Goal: Task Accomplishment & Management: Manage account settings

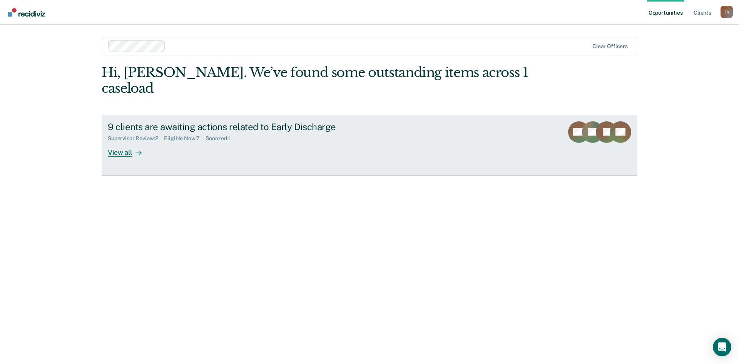
click at [128, 142] on div "View all" at bounding box center [129, 149] width 43 height 15
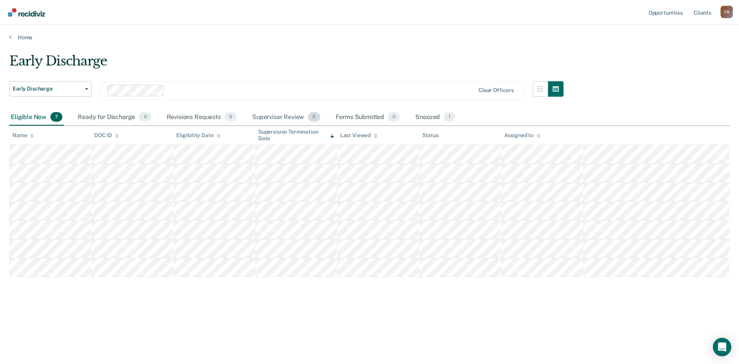
click at [259, 118] on div "Supervisor Review 2" at bounding box center [286, 117] width 71 height 17
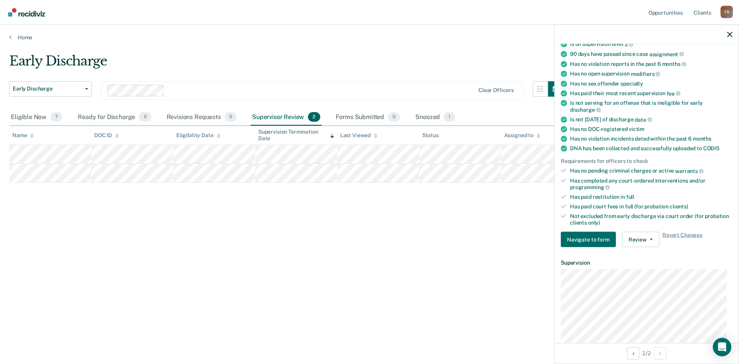
scroll to position [116, 0]
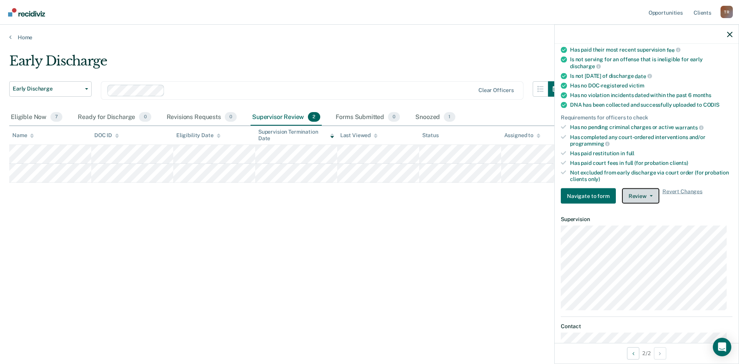
click at [650, 196] on button "Review" at bounding box center [640, 195] width 37 height 15
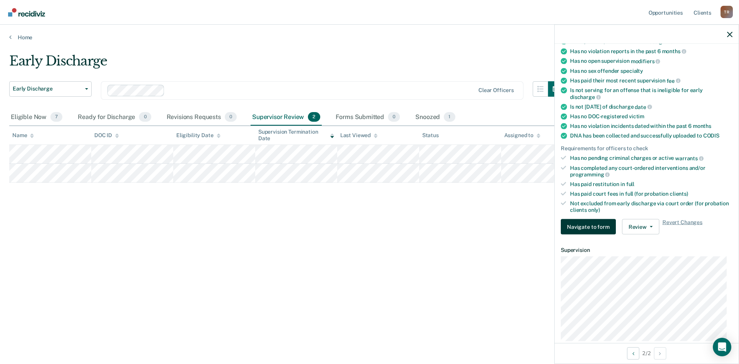
scroll to position [0, 0]
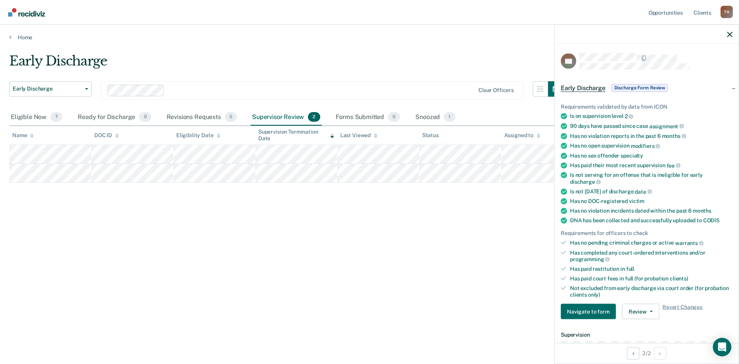
click at [609, 228] on ul "Requirements validated by data from ICON Is on supervision level 2 90 days have…" at bounding box center [647, 200] width 172 height 194
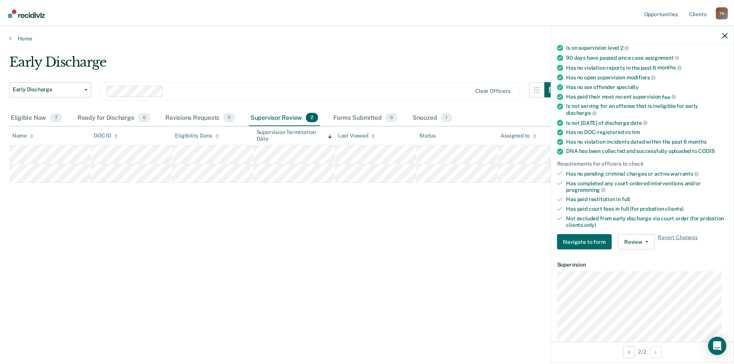
scroll to position [77, 0]
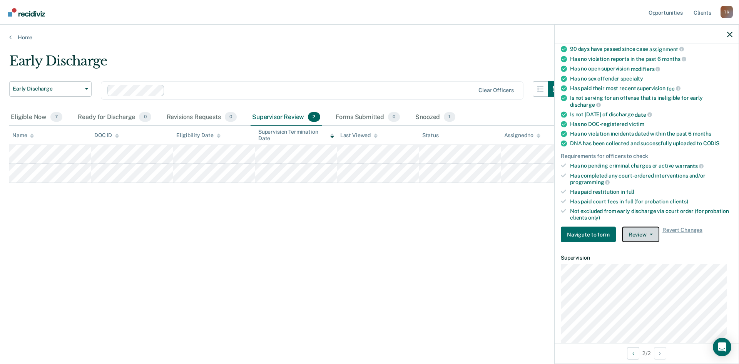
click at [650, 234] on icon "button" at bounding box center [651, 235] width 3 height 2
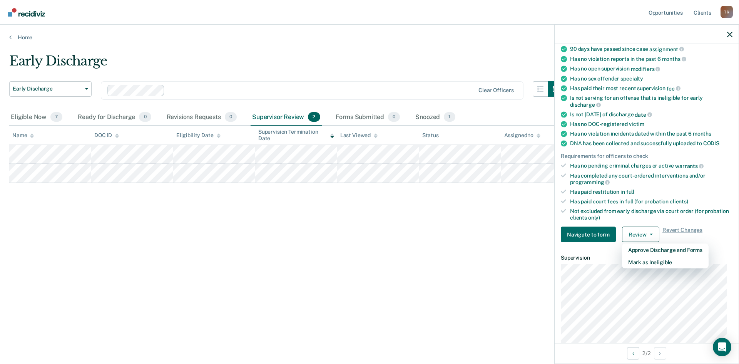
click at [463, 201] on div "Early Discharge Early Discharge Early Discharge Clear officers Eligible Now 7 R…" at bounding box center [369, 179] width 721 height 253
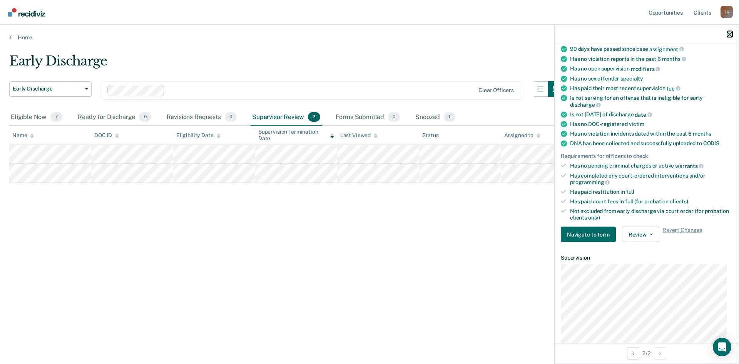
click at [728, 34] on icon "button" at bounding box center [730, 34] width 5 height 5
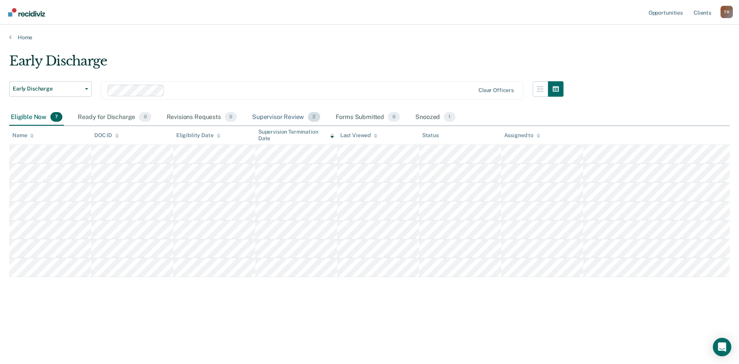
click at [272, 113] on div "Supervisor Review 2" at bounding box center [286, 117] width 71 height 17
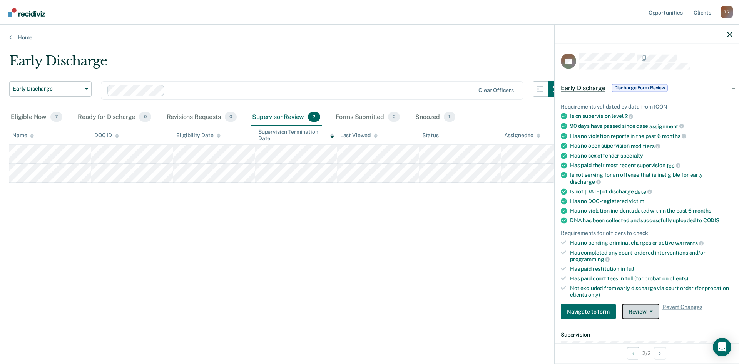
click at [646, 308] on button "Review" at bounding box center [640, 311] width 37 height 15
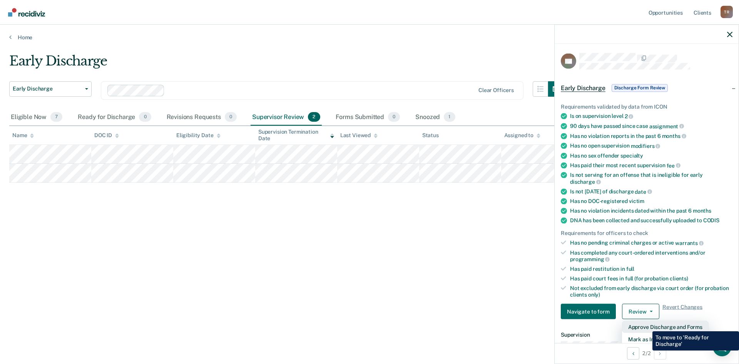
click at [647, 325] on button "Approve Discharge and Forms" at bounding box center [665, 327] width 87 height 12
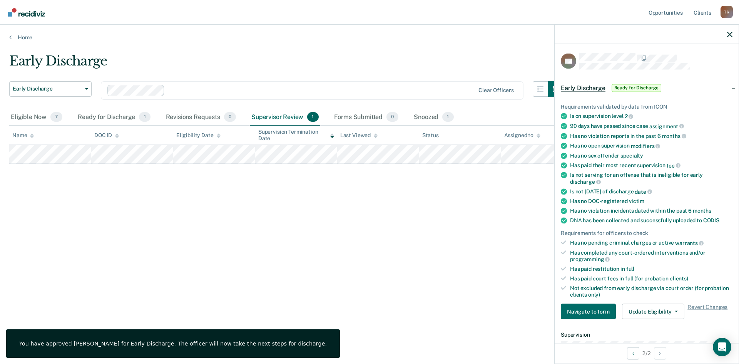
click at [370, 230] on div "Early Discharge Early Discharge Early Discharge Clear officers Eligible Now 7 R…" at bounding box center [369, 179] width 721 height 253
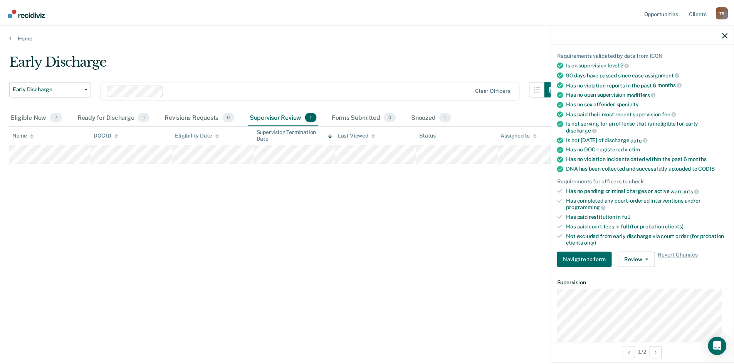
scroll to position [77, 0]
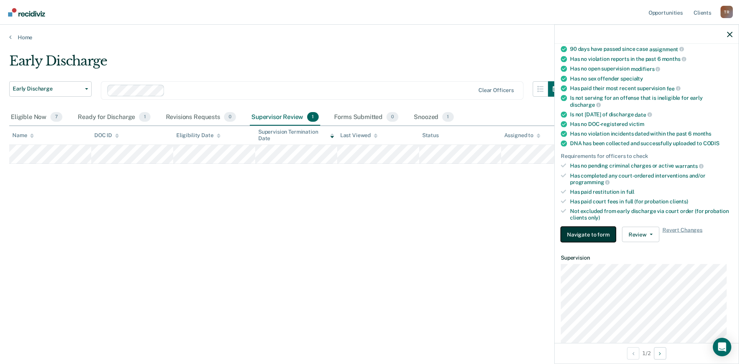
click at [599, 233] on button "Navigate to form" at bounding box center [588, 234] width 55 height 15
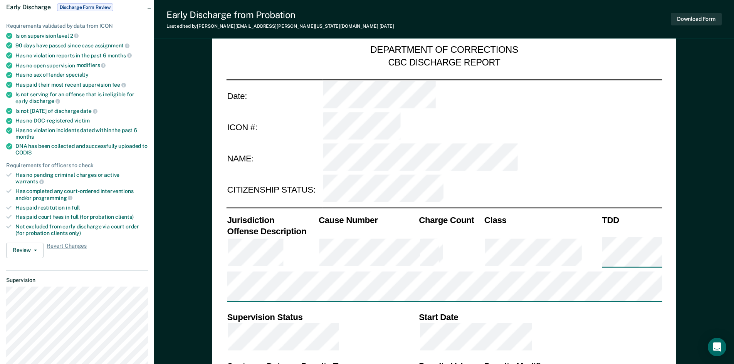
scroll to position [116, 0]
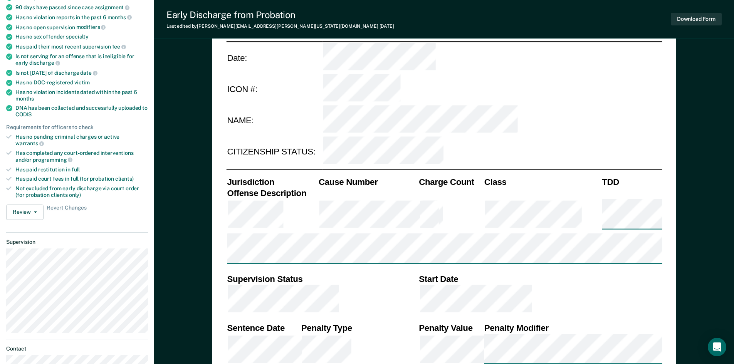
type textarea "x"
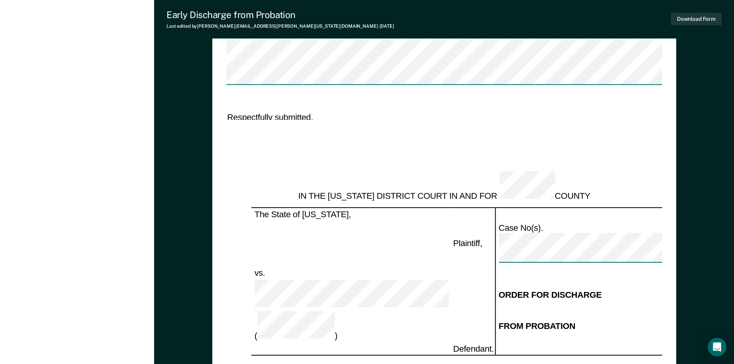
scroll to position [1036, 0]
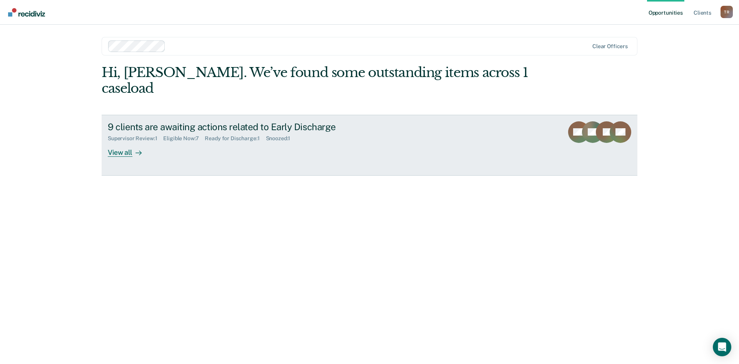
click at [136, 141] on link "9 clients are awaiting actions related to Early Discharge Supervisor Review : 1…" at bounding box center [370, 145] width 536 height 61
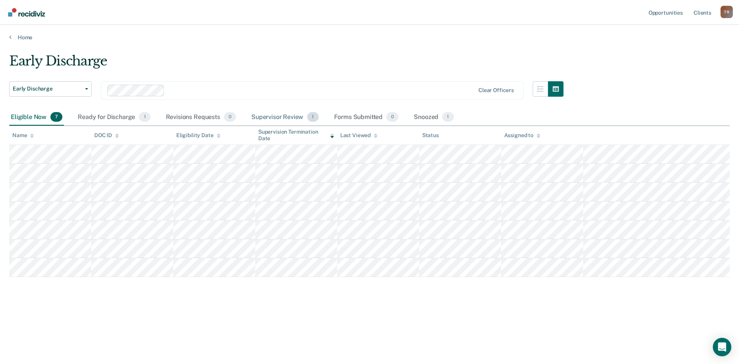
click at [301, 119] on div "Supervisor Review 1" at bounding box center [285, 117] width 70 height 17
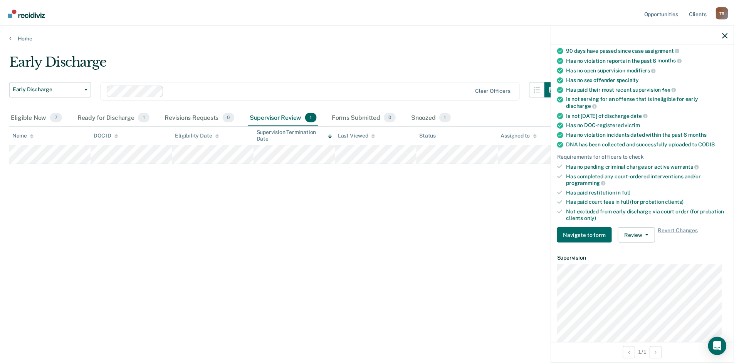
scroll to position [77, 0]
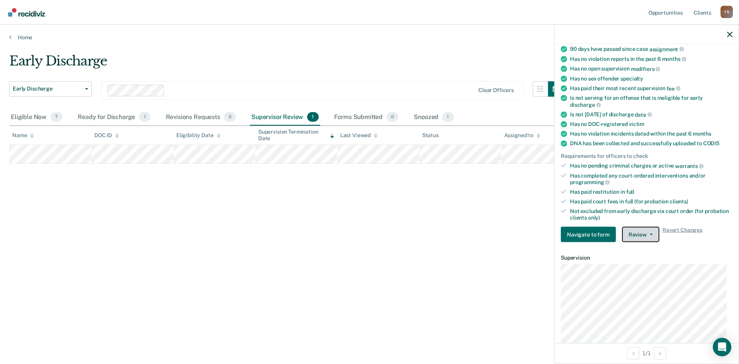
click at [644, 233] on button "Review" at bounding box center [640, 234] width 37 height 15
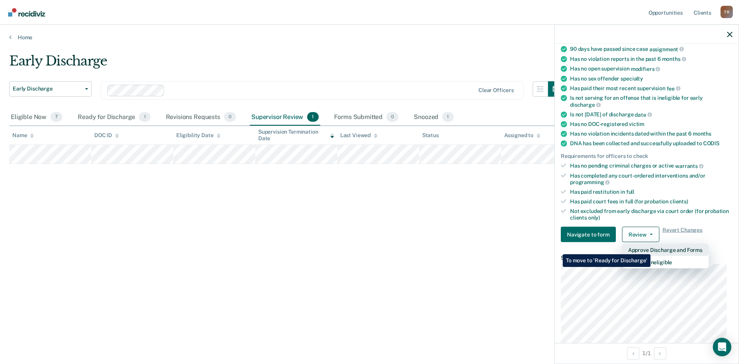
click at [651, 248] on button "Approve Discharge and Forms" at bounding box center [665, 250] width 87 height 12
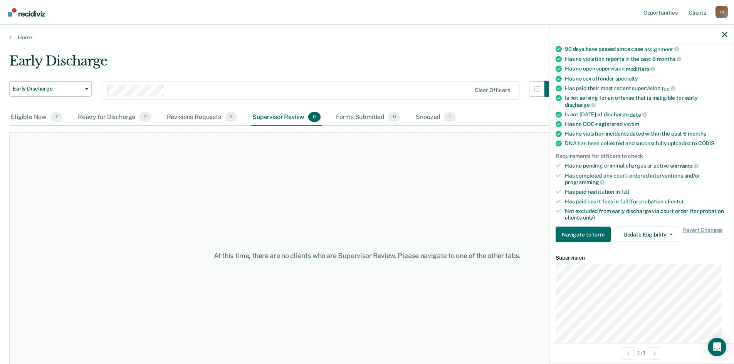
click at [364, 151] on div "At this time, there are no clients who are Supervisor Review. Please navigate t…" at bounding box center [366, 255] width 715 height 247
